Goal: Transaction & Acquisition: Download file/media

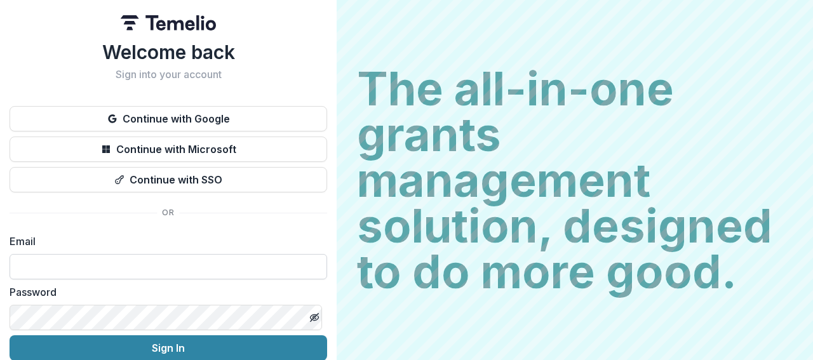
click at [74, 274] on input at bounding box center [169, 266] width 318 height 25
paste input "**********"
type input "**********"
click at [168, 291] on label "Password" at bounding box center [165, 292] width 310 height 15
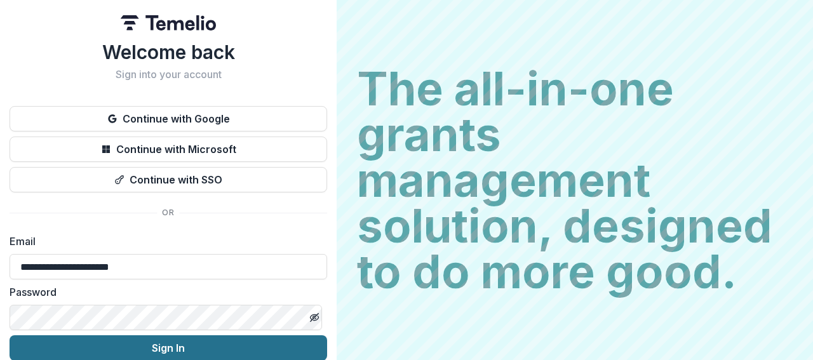
click at [184, 344] on button "Sign In" at bounding box center [169, 347] width 318 height 25
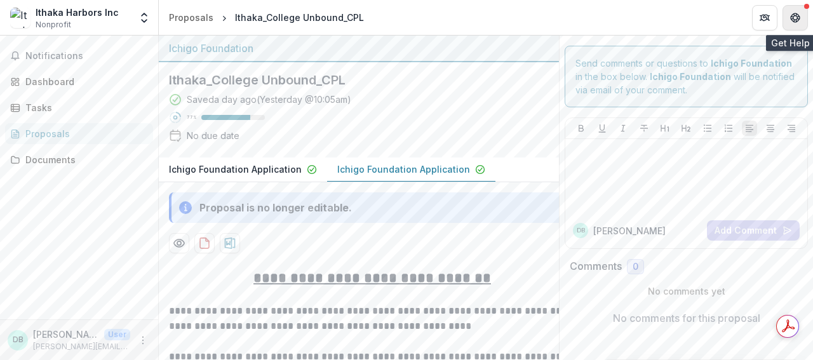
click at [803, 22] on button "Get Help" at bounding box center [795, 17] width 25 height 25
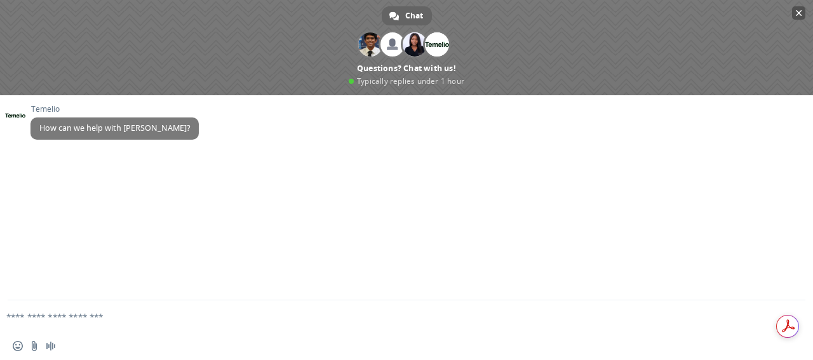
click at [797, 15] on span "Close chat" at bounding box center [799, 13] width 6 height 6
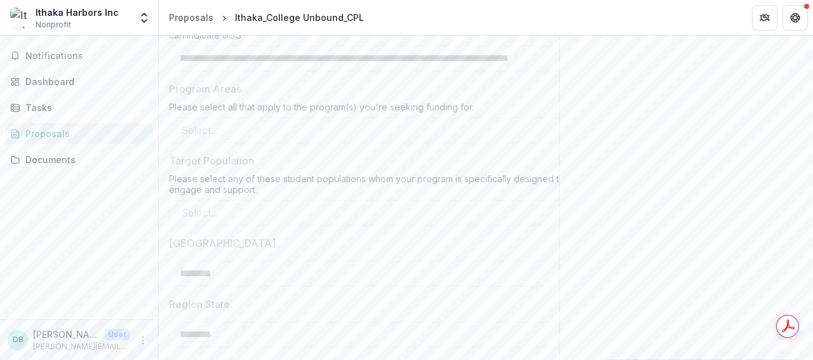
scroll to position [462, 0]
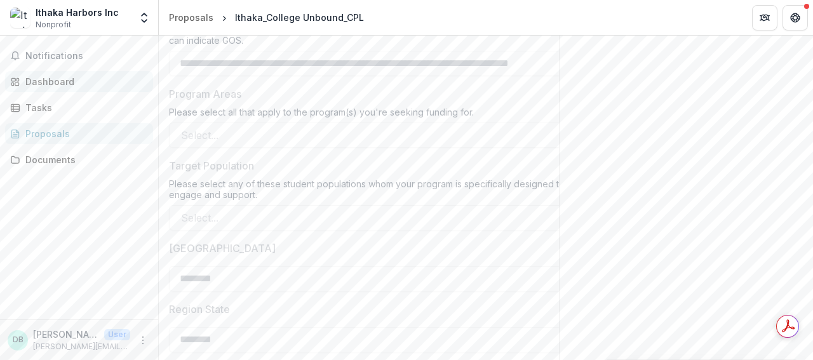
click at [60, 83] on div "Dashboard" at bounding box center [84, 81] width 118 height 13
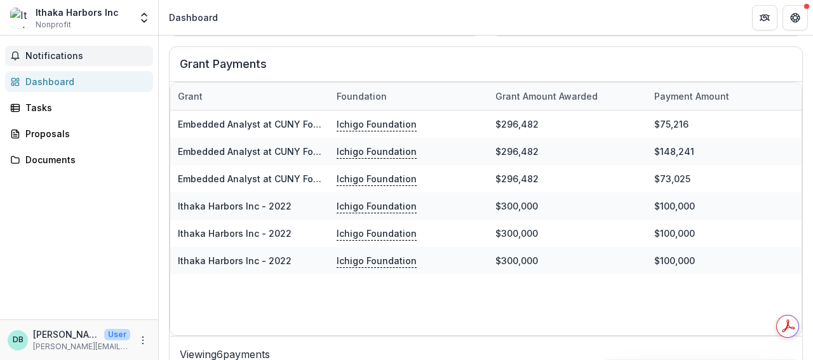
click at [65, 58] on span "Notifications" at bounding box center [86, 56] width 123 height 11
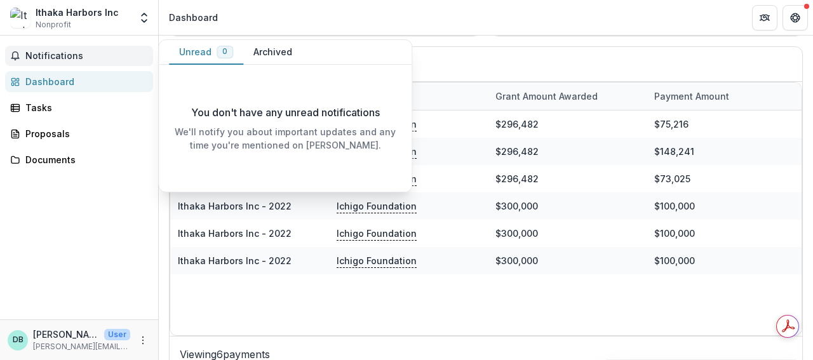
click at [267, 50] on button "Archived" at bounding box center [272, 52] width 59 height 25
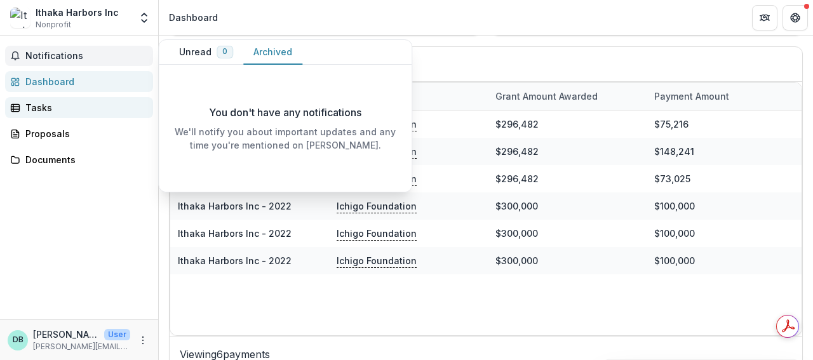
click at [35, 108] on div "Tasks" at bounding box center [84, 107] width 118 height 13
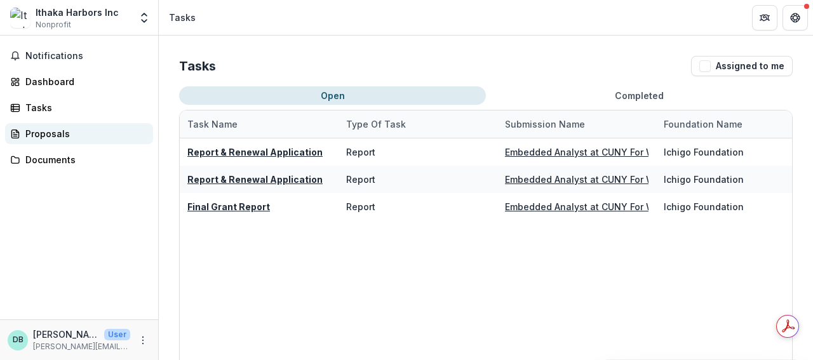
click at [51, 138] on div "Proposals" at bounding box center [84, 133] width 118 height 13
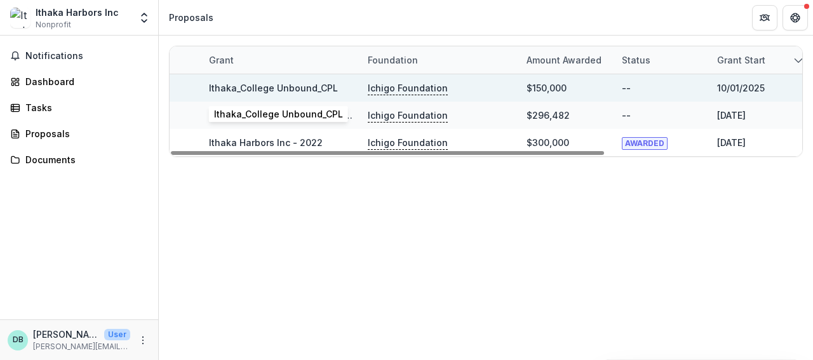
click at [236, 90] on link "Ithaka_College Unbound_CPL" at bounding box center [273, 88] width 129 height 11
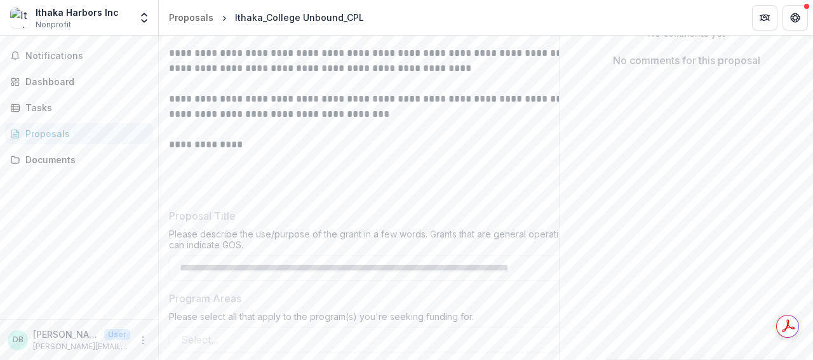
scroll to position [254, 0]
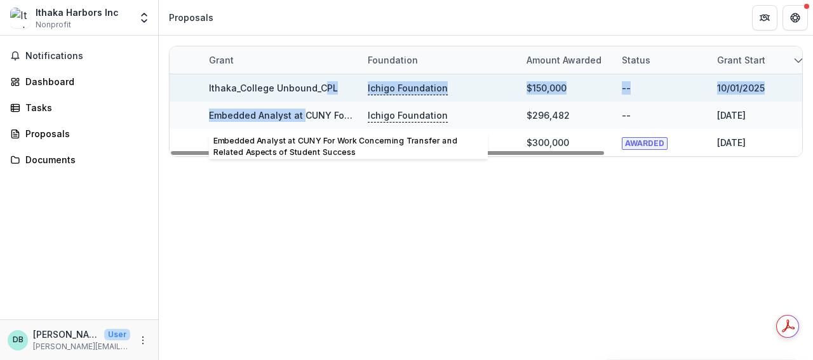
drag, startPoint x: 302, startPoint y: 109, endPoint x: 321, endPoint y: 88, distance: 27.9
click at [321, 88] on div "Ithaka_College Unbound_CPL Ichigo Foundation $150,000 -- [DATE] [DATE] -- Embed…" at bounding box center [630, 115] width 921 height 82
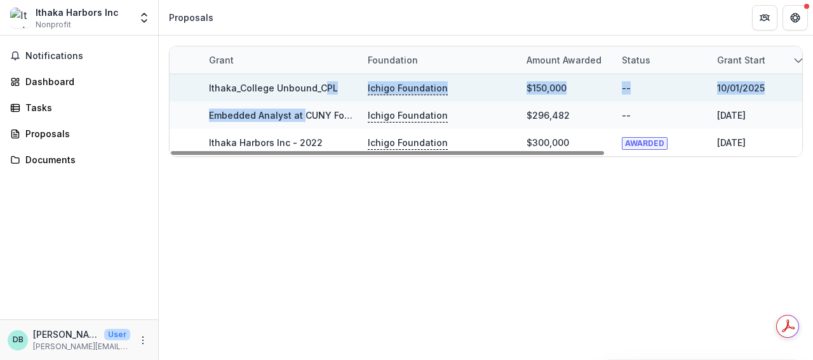
click at [306, 88] on link "Ithaka_College Unbound_CPL" at bounding box center [273, 88] width 129 height 11
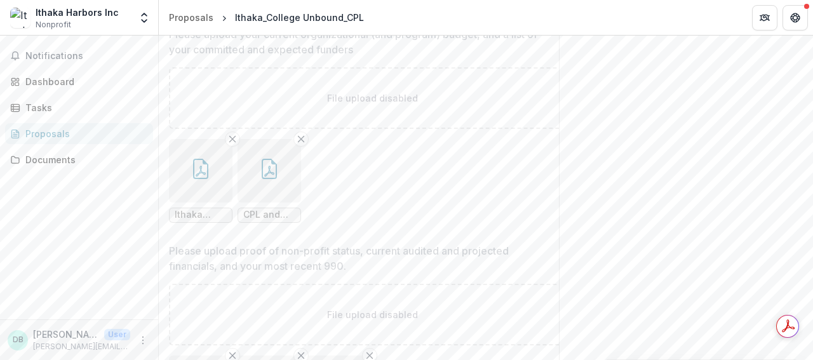
scroll to position [2477, 0]
click at [255, 205] on span "CPL and carceral experiences_Budget_[2026]_[2026].xlsx - Ichigo Budget.pdf" at bounding box center [269, 210] width 52 height 11
click at [273, 158] on icon "button" at bounding box center [269, 164] width 20 height 20
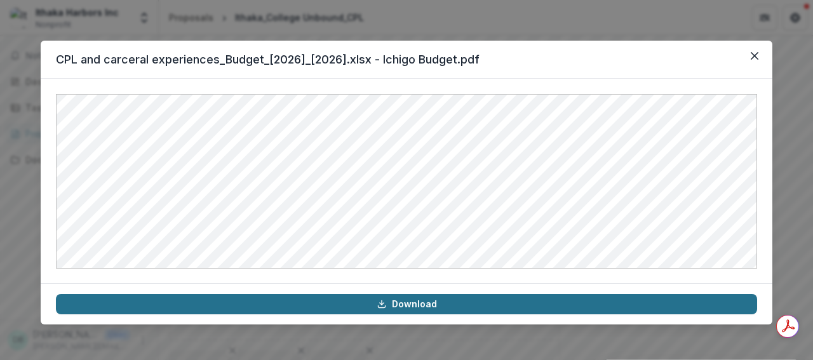
click at [393, 301] on link "Download" at bounding box center [406, 304] width 701 height 20
